Goal: Transaction & Acquisition: Purchase product/service

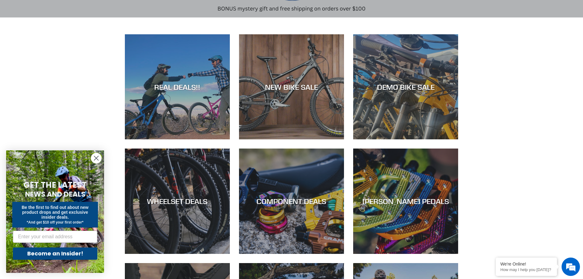
scroll to position [122, 0]
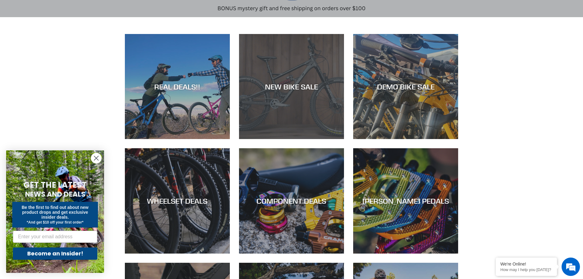
click at [296, 86] on div "NEW BIKE SALE" at bounding box center [291, 86] width 105 height 9
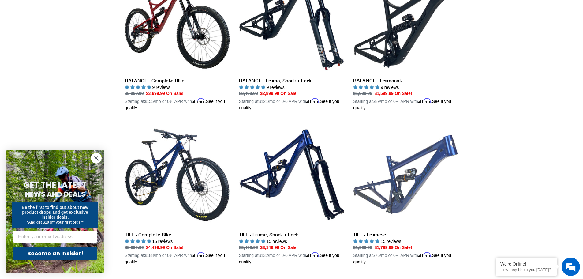
scroll to position [673, 0]
click at [421, 161] on link "TILT - Frameset" at bounding box center [405, 193] width 105 height 143
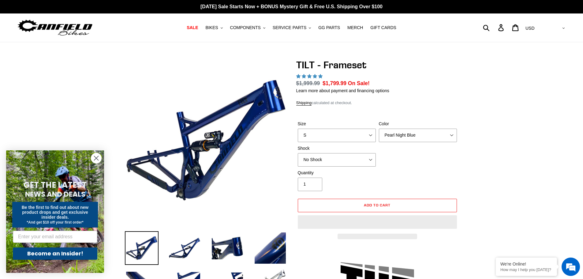
select select "highest-rating"
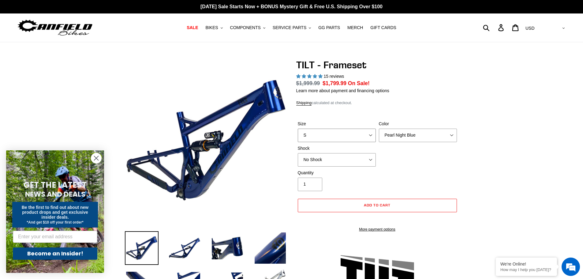
click at [370, 136] on select "S M L XL" at bounding box center [337, 135] width 78 height 13
select select "M"
click at [298, 129] on select "S M L XL" at bounding box center [337, 135] width 78 height 13
click at [370, 159] on select "No Shock Cane Creek DB Kitsuma Air RockShox Deluxe Ultimate Fox FLOAT X EXT Sto…" at bounding box center [337, 159] width 78 height 13
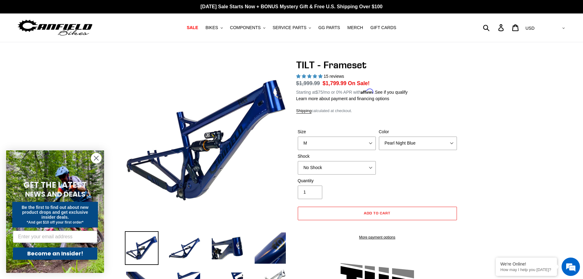
click at [435, 167] on div "Size S M L XL Color Pearl Night Blue Stealth Silver Shock No Shock Cane Creek D…" at bounding box center [377, 153] width 162 height 49
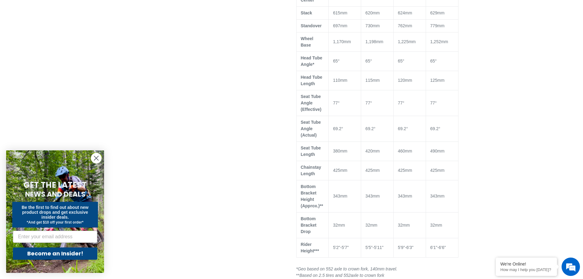
scroll to position [440, 0]
